Goal: Task Accomplishment & Management: Complete application form

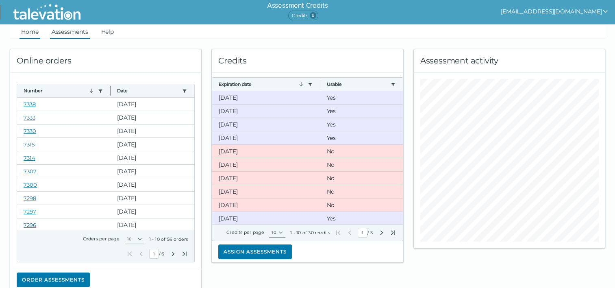
click at [61, 33] on link "Assessments" at bounding box center [70, 31] width 40 height 15
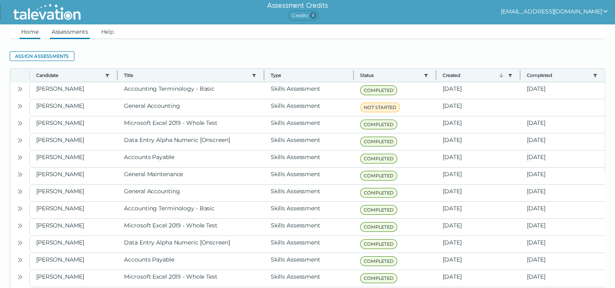
click at [32, 31] on link "Home" at bounding box center [30, 31] width 21 height 15
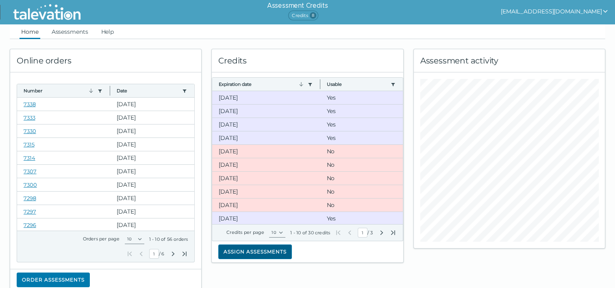
click at [254, 255] on button "Assign assessments" at bounding box center [255, 251] width 74 height 15
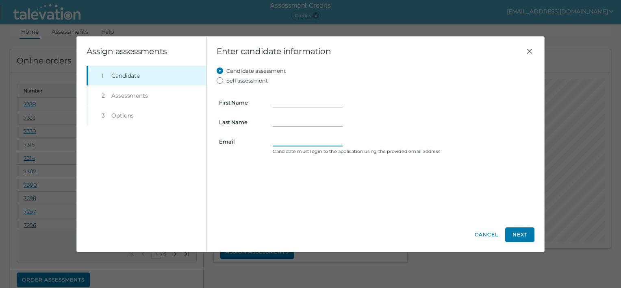
click at [278, 139] on input "Email" at bounding box center [308, 142] width 70 height 10
paste input "[EMAIL_ADDRESS][DOMAIN_NAME]"
type input "[EMAIL_ADDRESS][DOMAIN_NAME]"
click at [286, 102] on input "First Name" at bounding box center [308, 103] width 70 height 10
type input "[PERSON_NAME]"
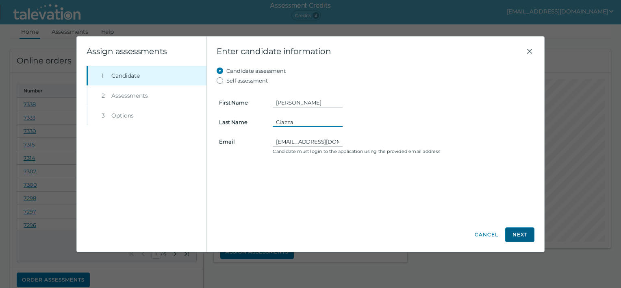
type input "Ciazza"
click at [525, 235] on button "Next" at bounding box center [519, 234] width 29 height 15
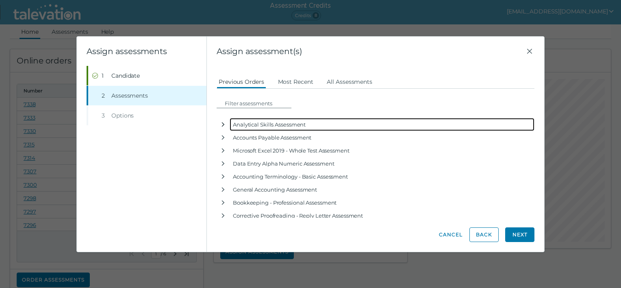
click at [224, 125] on icon "button" at bounding box center [223, 124] width 3 height 4
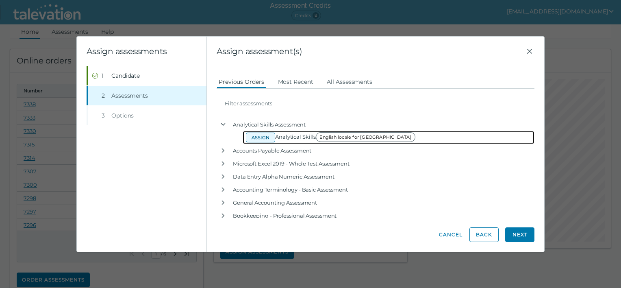
click at [259, 136] on button "Assign" at bounding box center [260, 138] width 29 height 10
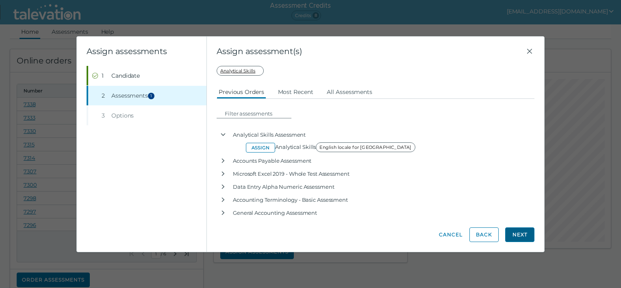
click at [524, 231] on button "Next" at bounding box center [519, 234] width 29 height 15
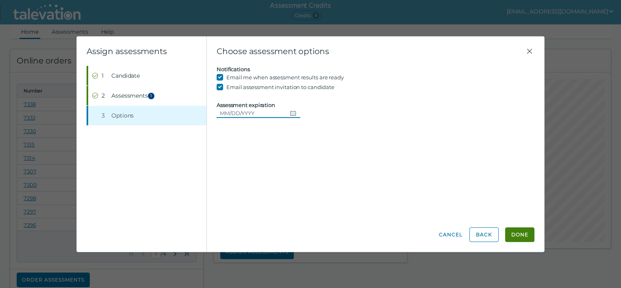
click at [293, 114] on icon "Choose date" at bounding box center [293, 113] width 7 height 7
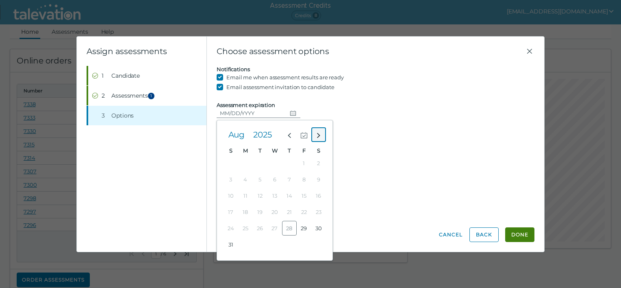
click at [317, 135] on icon "Next month" at bounding box center [318, 135] width 7 height 7
click at [304, 163] on button "5" at bounding box center [304, 163] width 15 height 15
type input "[DATE]"
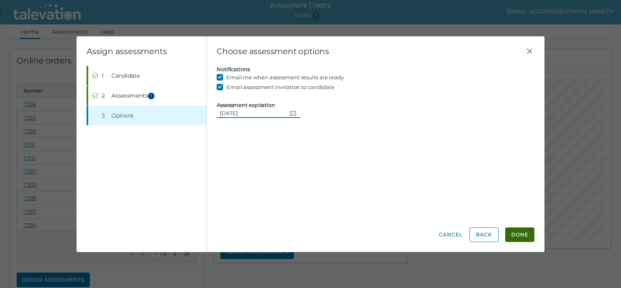
click at [517, 234] on button "Done" at bounding box center [519, 234] width 29 height 15
